Goal: Information Seeking & Learning: Learn about a topic

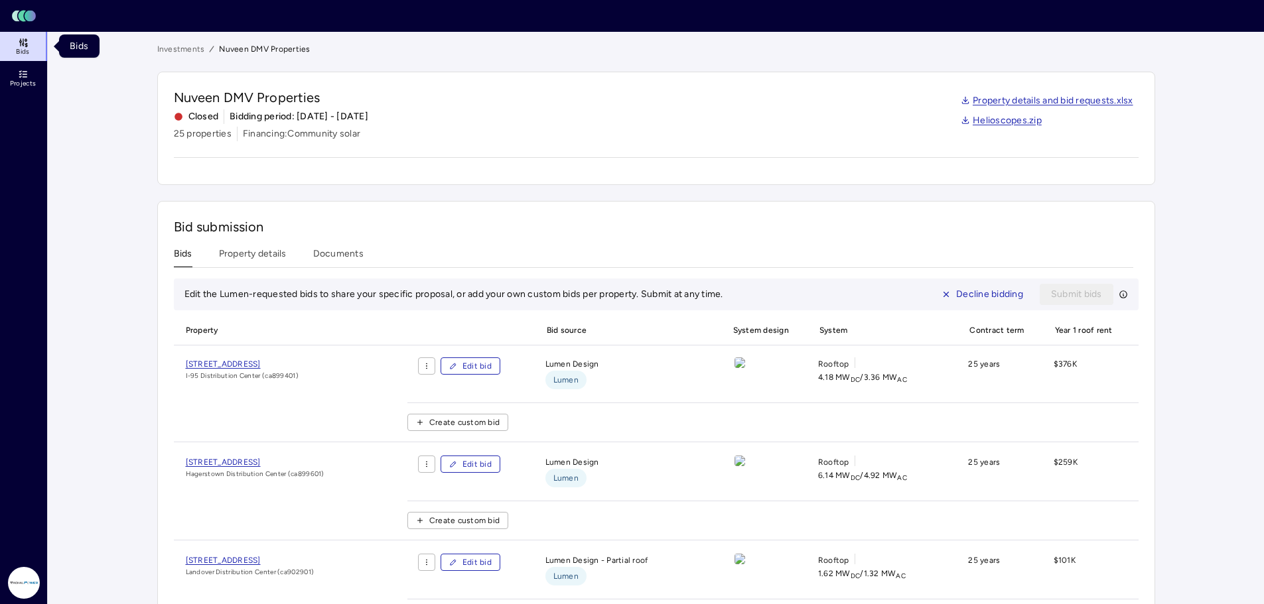
drag, startPoint x: 27, startPoint y: 42, endPoint x: 34, endPoint y: 46, distance: 8.3
click at [27, 42] on icon at bounding box center [23, 42] width 11 height 11
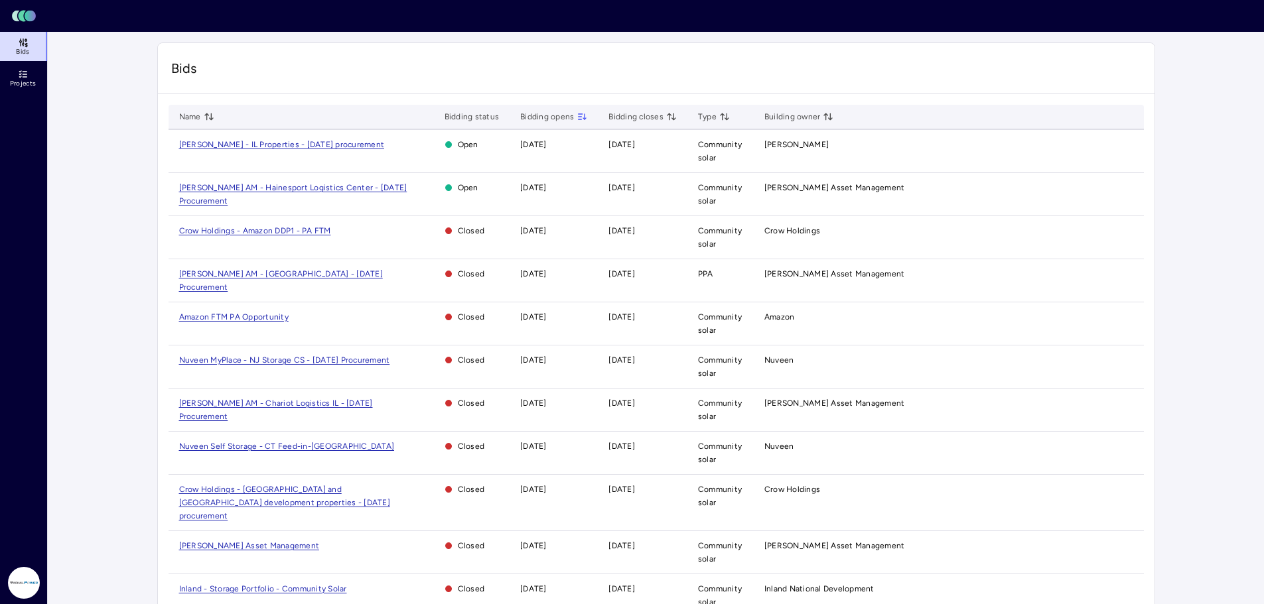
click at [12, 75] on link "Projects" at bounding box center [24, 78] width 48 height 29
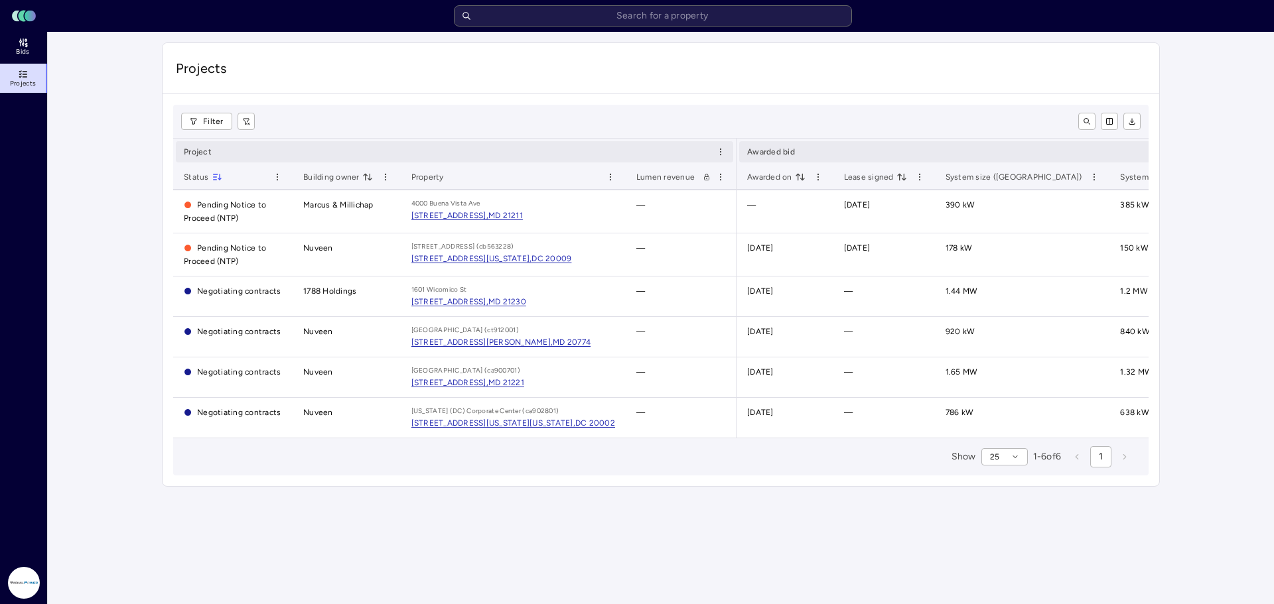
click at [488, 210] on div "[STREET_ADDRESS]," at bounding box center [449, 215] width 77 height 13
